Goal: Task Accomplishment & Management: Use online tool/utility

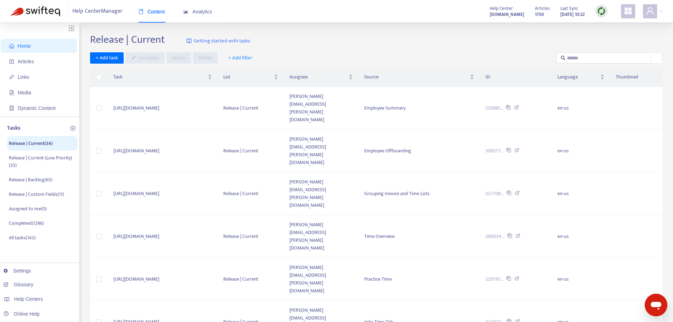
click at [369, 56] on div "+ Add task Complete Assign Delete + Add filter" at bounding box center [376, 58] width 572 height 12
click at [238, 55] on span "+ Add filter" at bounding box center [240, 58] width 24 height 8
click at [239, 97] on span "Assignee" at bounding box center [245, 95] width 35 height 8
click at [248, 73] on div "[PERSON_NAME][EMAIL_ADDRESS][DOMAIN_NAME]" at bounding box center [285, 72] width 123 height 8
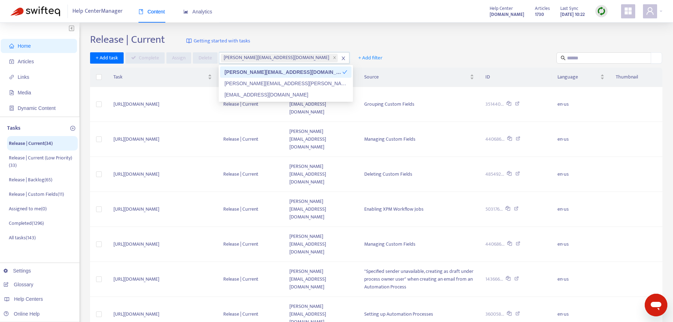
click at [461, 41] on div "Release | Current Getting started with tasks" at bounding box center [376, 41] width 572 height 16
click at [218, 262] on td "[URL][DOMAIN_NAME]" at bounding box center [163, 279] width 110 height 35
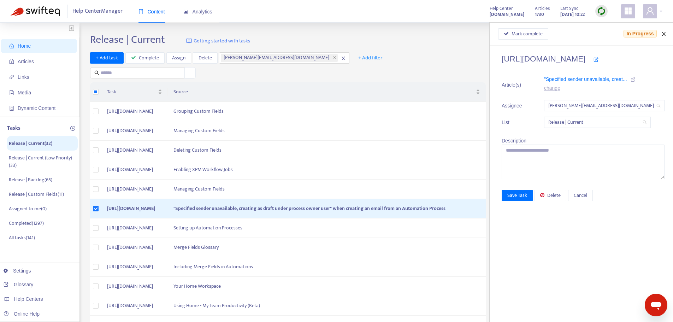
click at [662, 34] on icon "close" at bounding box center [664, 34] width 6 height 6
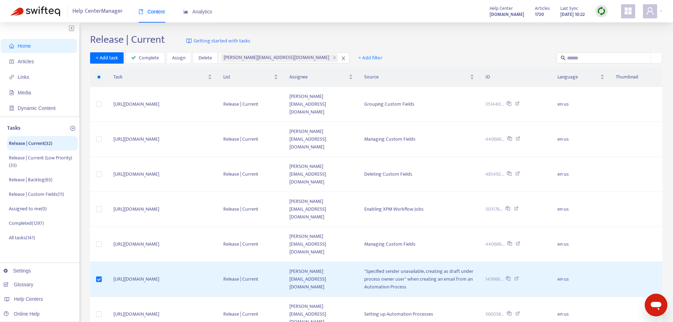
click at [423, 36] on div "Release | Current Getting started with tasks" at bounding box center [376, 41] width 572 height 16
click at [588, 55] on input "text" at bounding box center [604, 58] width 74 height 8
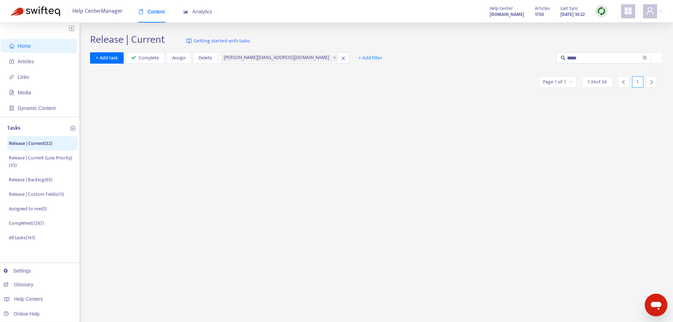
click at [196, 112] on div "Release | Current Getting started with tasks + Add task Complete Assign [PERSON…" at bounding box center [376, 239] width 572 height 413
click at [575, 56] on input "*****" at bounding box center [604, 58] width 74 height 8
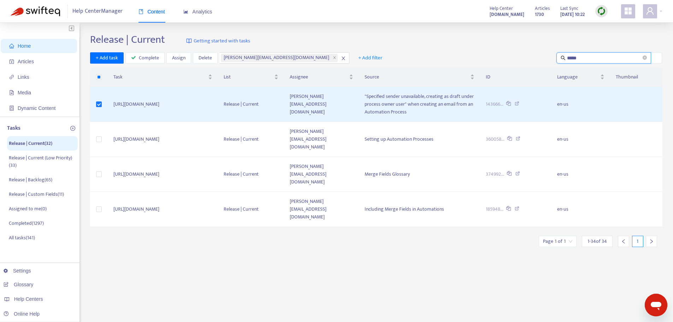
type input "*****"
drag, startPoint x: 366, startPoint y: 40, endPoint x: 514, endPoint y: 84, distance: 154.3
click at [367, 41] on div "Release | Current Getting started with tasks" at bounding box center [376, 41] width 572 height 16
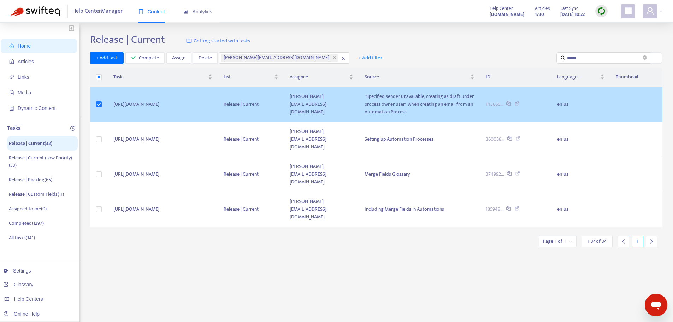
click at [519, 102] on icon at bounding box center [516, 104] width 5 height 6
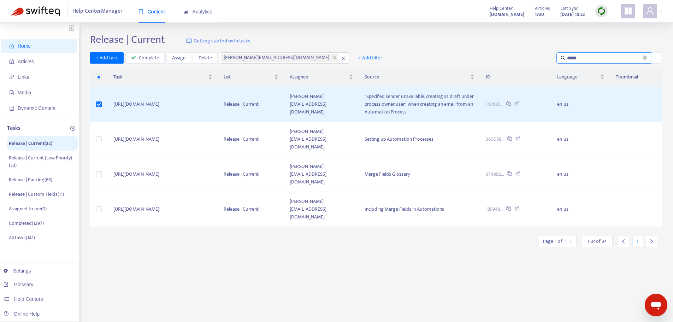
drag, startPoint x: 578, startPoint y: 55, endPoint x: 541, endPoint y: 55, distance: 37.8
click at [541, 55] on div "+ Add task Complete Assign [PERSON_NAME] [PERSON_NAME][EMAIL_ADDRESS][DOMAIN_NA…" at bounding box center [376, 58] width 572 height 12
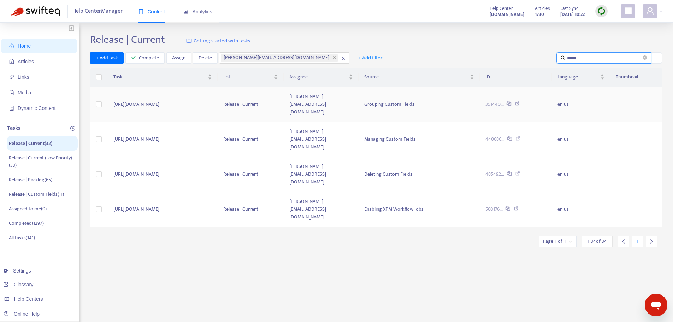
click at [358, 95] on td "[PERSON_NAME][EMAIL_ADDRESS][DOMAIN_NAME]" at bounding box center [321, 104] width 75 height 35
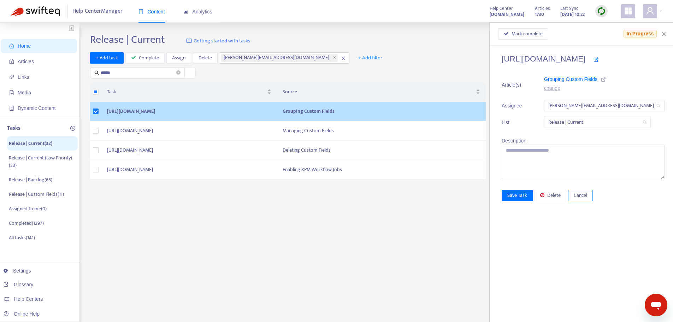
click at [573, 196] on span "Cancel" at bounding box center [579, 195] width 13 height 8
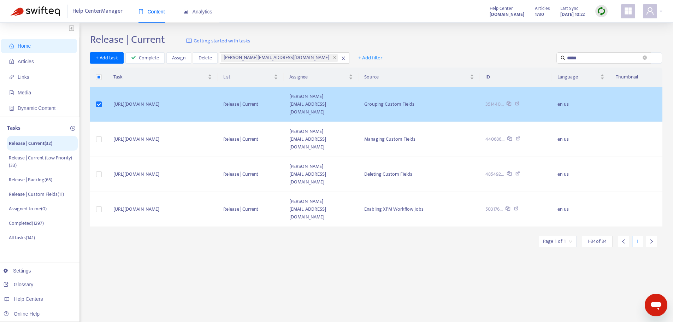
drag, startPoint x: 252, startPoint y: 245, endPoint x: 243, endPoint y: 248, distance: 9.4
click at [243, 248] on div "Release | Current Getting started with tasks + Add task Complete Assign [PERSON…" at bounding box center [376, 239] width 572 height 413
click at [388, 249] on div "Release | Current Getting started with tasks + Add task Complete Assign [PERSON…" at bounding box center [376, 239] width 572 height 413
drag, startPoint x: 568, startPoint y: 54, endPoint x: 555, endPoint y: 53, distance: 12.4
click at [555, 53] on div "+ Add task Complete Assign [PERSON_NAME] [PERSON_NAME][EMAIL_ADDRESS][DOMAIN_NA…" at bounding box center [376, 58] width 572 height 12
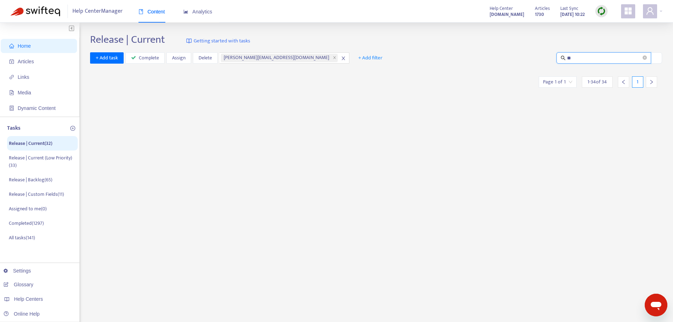
type input "*"
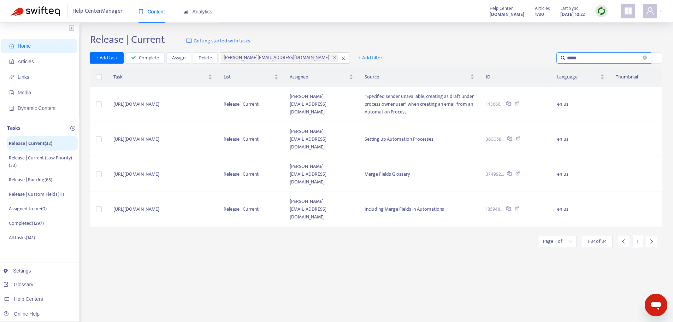
type input "*****"
